Goal: Navigation & Orientation: Find specific page/section

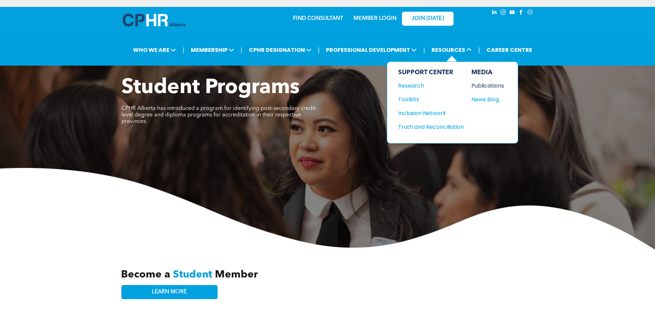
click at [479, 85] on div "Publications" at bounding box center [486, 85] width 30 height 9
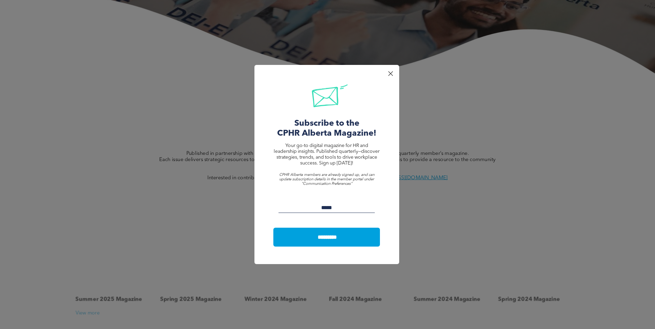
scroll to position [180, 0]
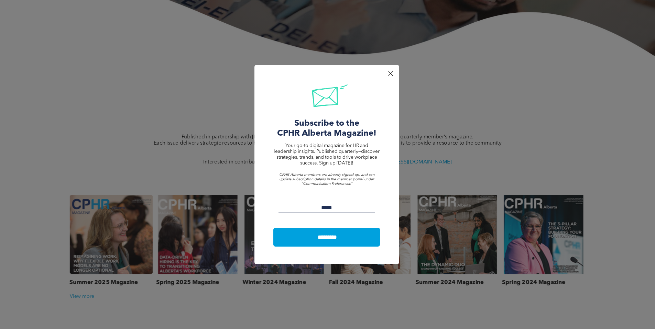
click at [391, 73] on div at bounding box center [390, 73] width 9 height 9
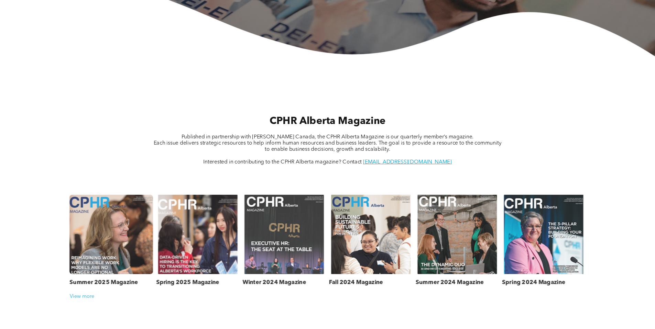
click at [92, 251] on link at bounding box center [111, 234] width 88 height 84
